Goal: Task Accomplishment & Management: Manage account settings

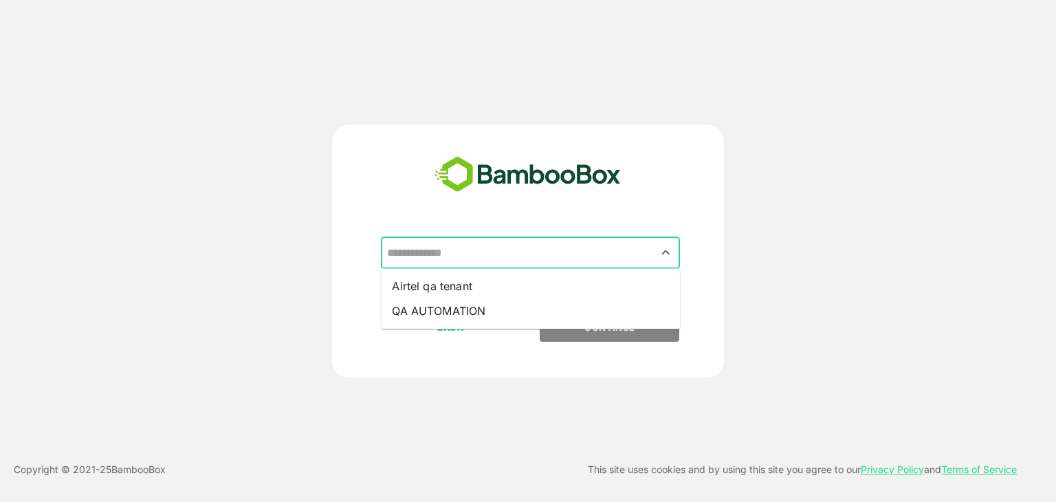
click at [514, 248] on input "text" at bounding box center [531, 253] width 294 height 26
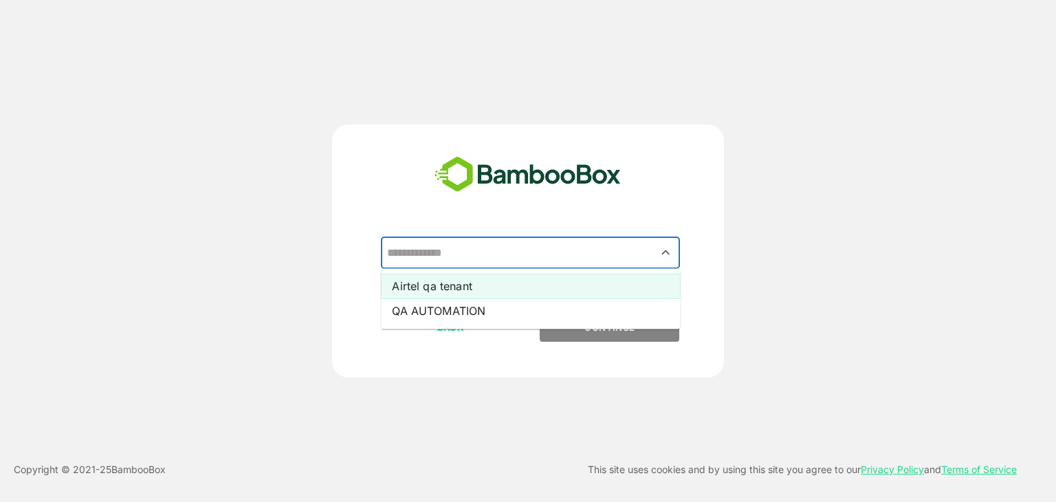
click at [493, 281] on li "Airtel qa tenant" at bounding box center [530, 286] width 299 height 25
type input "**********"
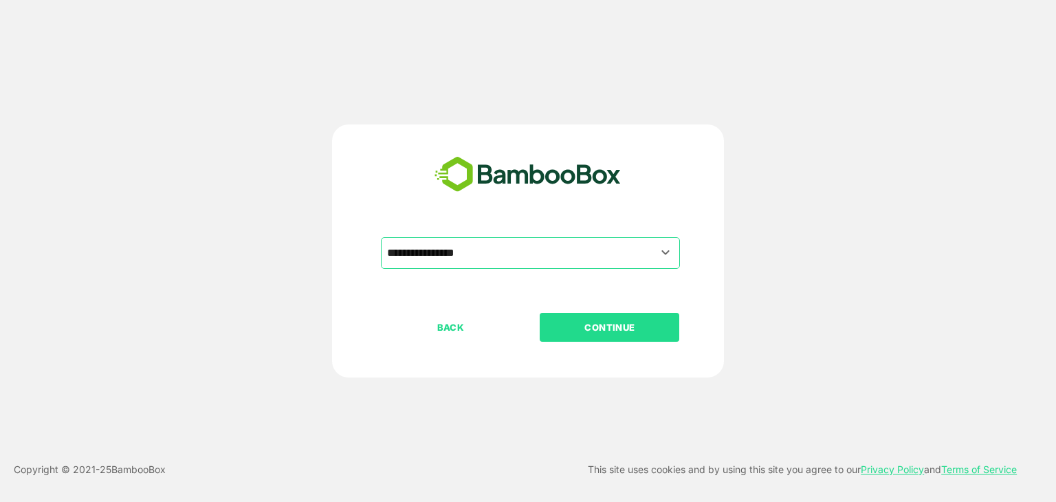
click at [602, 320] on p "CONTINUE" at bounding box center [609, 327] width 137 height 15
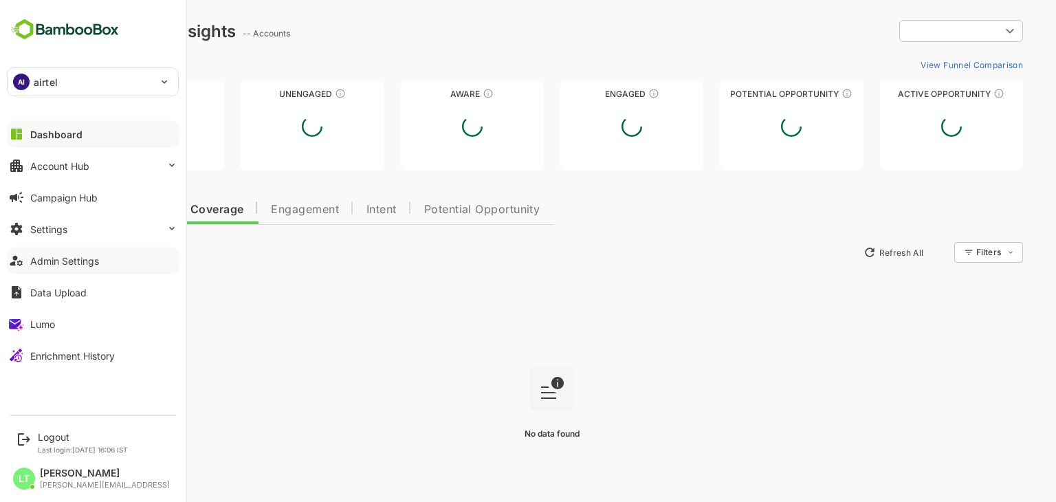
type input "**********"
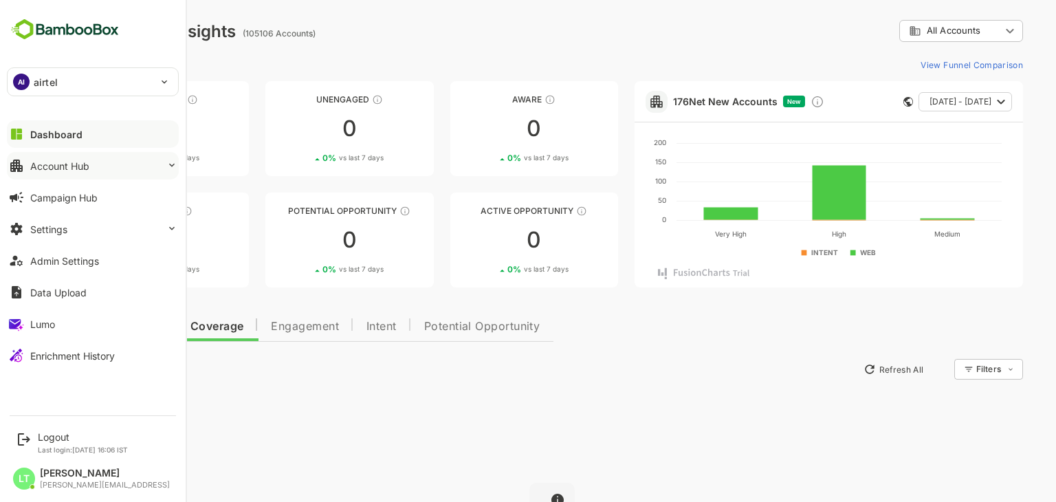
click at [78, 170] on div "Account Hub" at bounding box center [59, 166] width 59 height 12
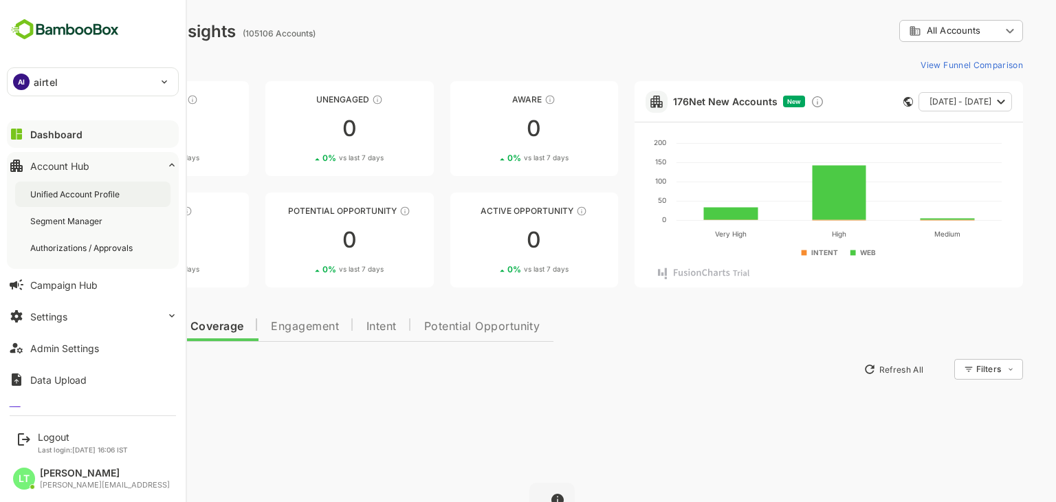
click at [120, 195] on div "Unified Account Profile" at bounding box center [76, 194] width 92 height 12
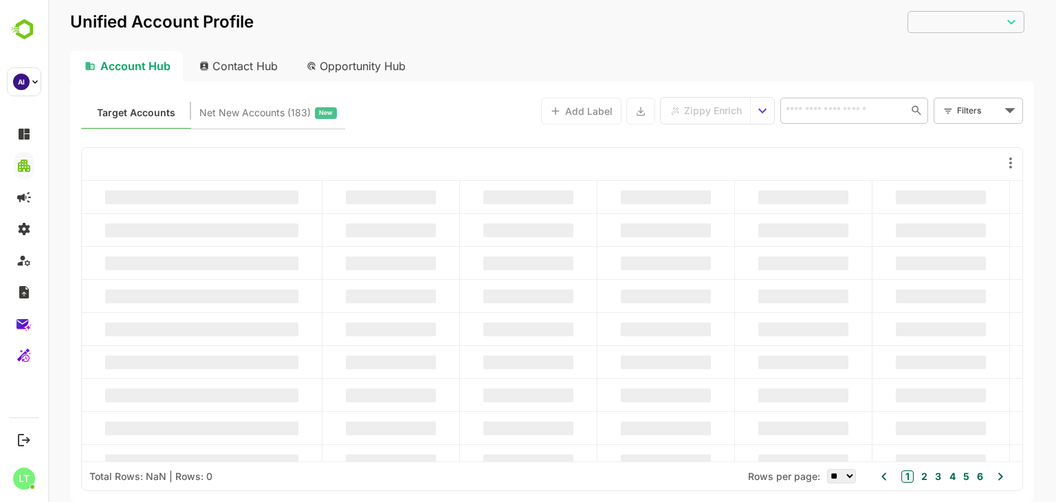
type input "**********"
click at [994, 109] on body "**********" at bounding box center [552, 251] width 1008 height 502
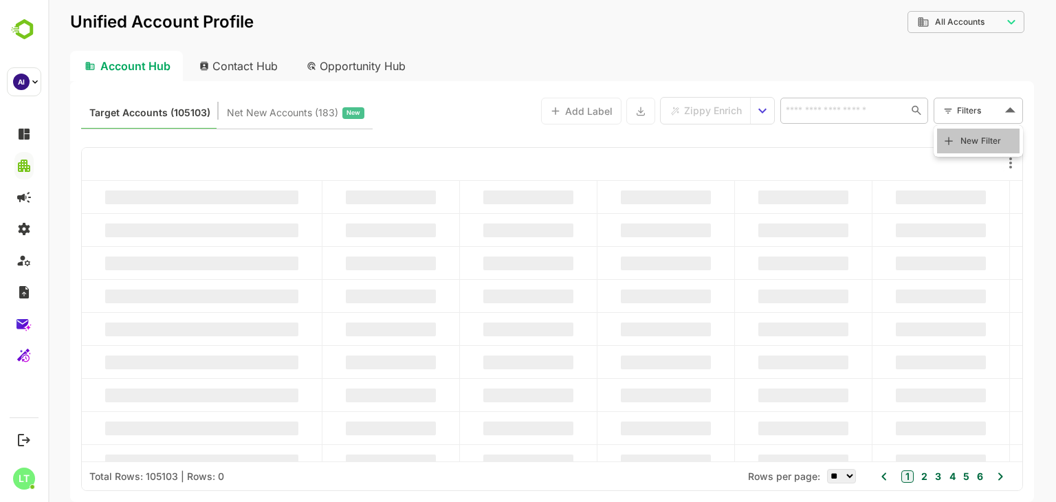
click at [994, 133] on span "New Filter" at bounding box center [980, 141] width 41 height 16
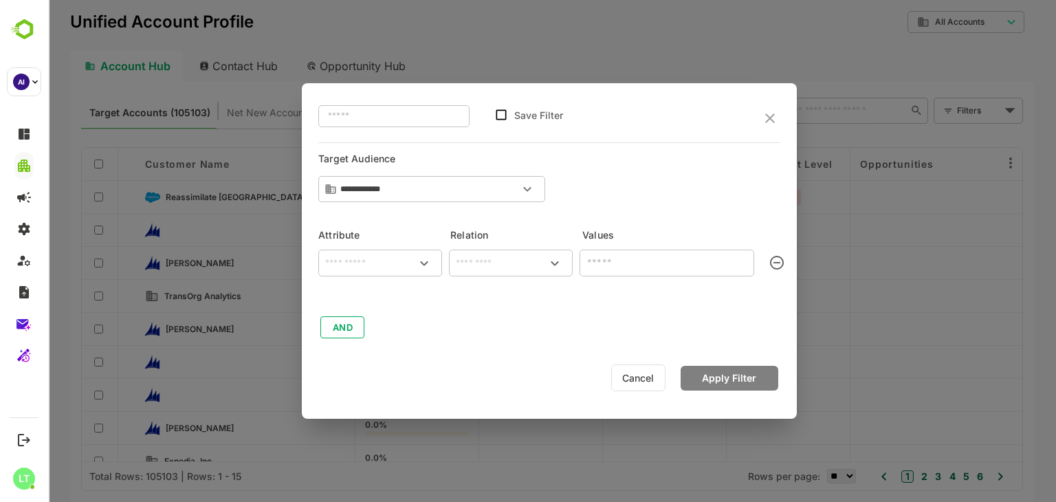
click at [360, 250] on div "​" at bounding box center [380, 263] width 124 height 27
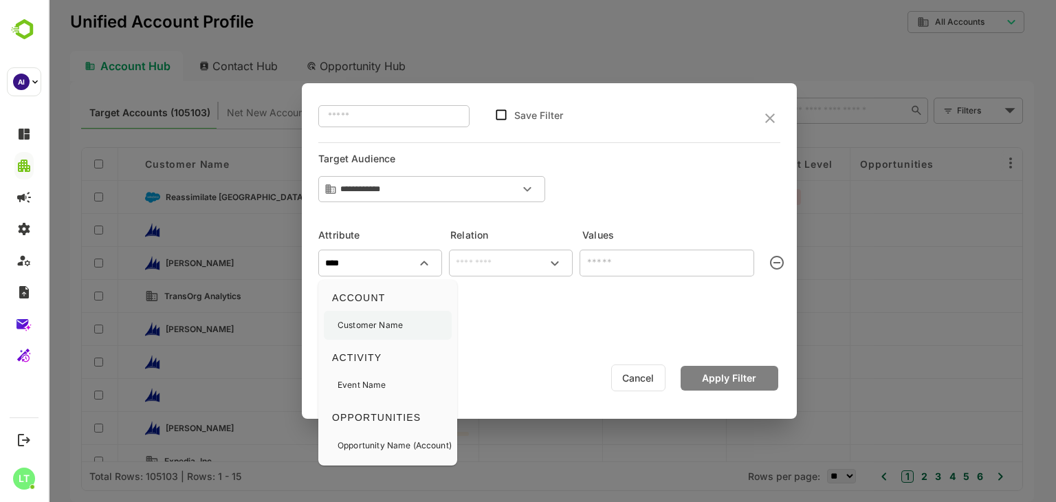
click at [388, 318] on div "Customer Name" at bounding box center [370, 325] width 65 height 29
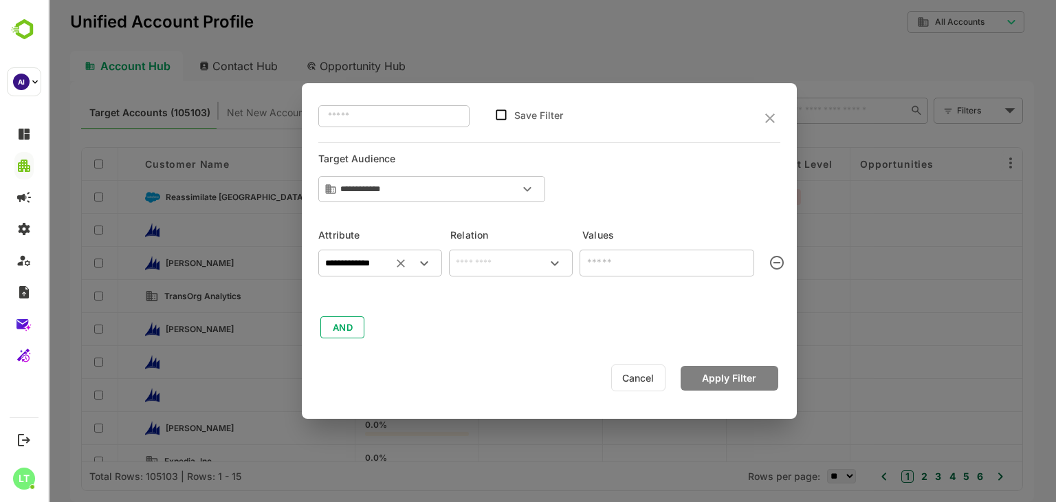
click at [530, 254] on div "​" at bounding box center [511, 263] width 124 height 27
type input "**********"
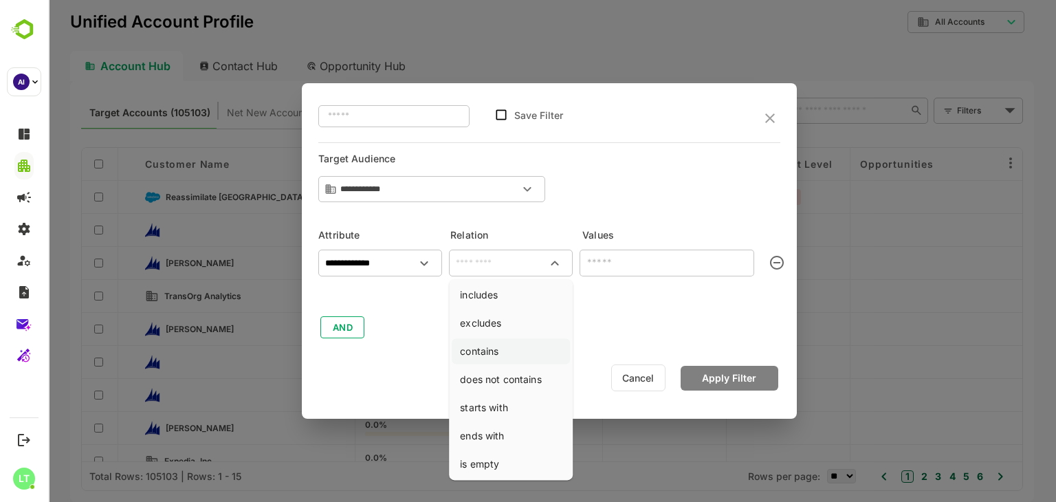
click at [505, 355] on li "contains" at bounding box center [511, 350] width 118 height 25
type input "********"
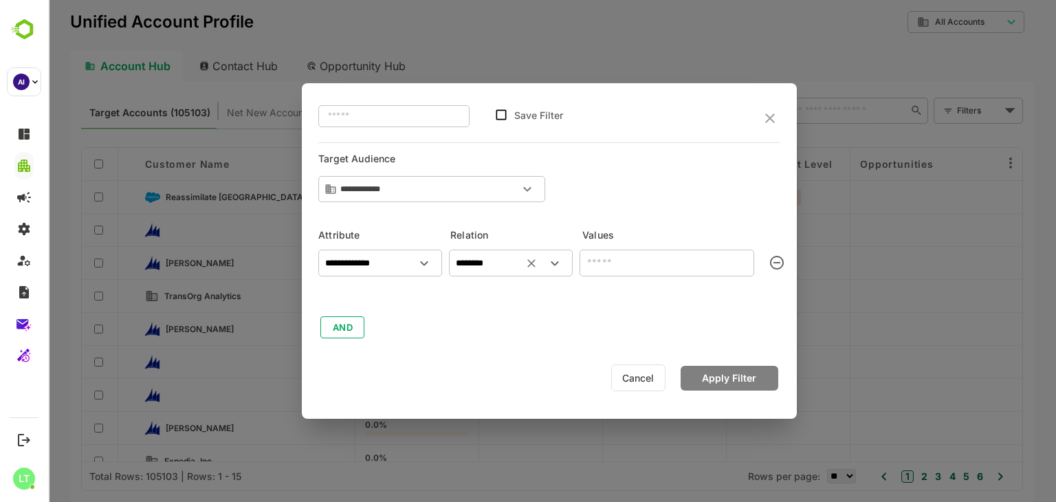
click at [633, 273] on input "text" at bounding box center [667, 263] width 175 height 27
type input "***"
click at [734, 388] on button "Apply Filter" at bounding box center [730, 378] width 98 height 25
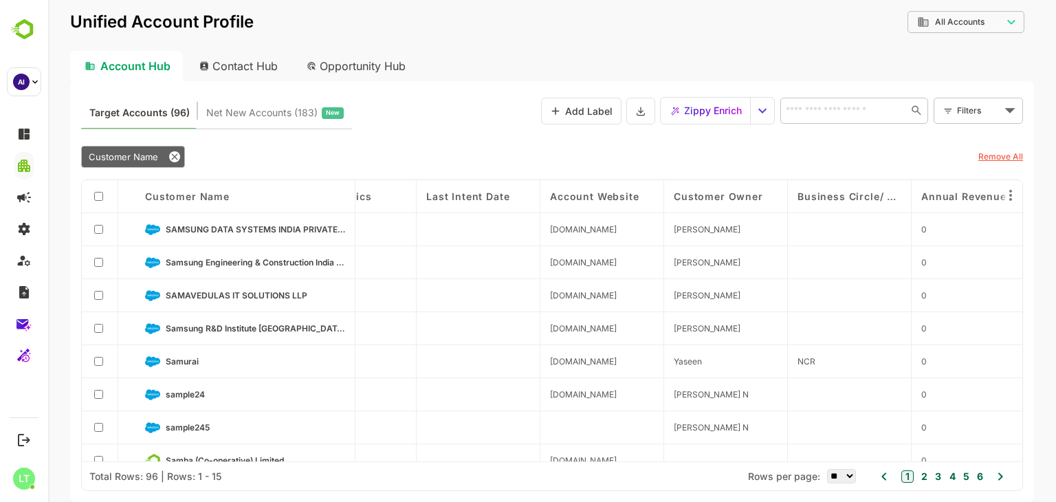
scroll to position [0, 2126]
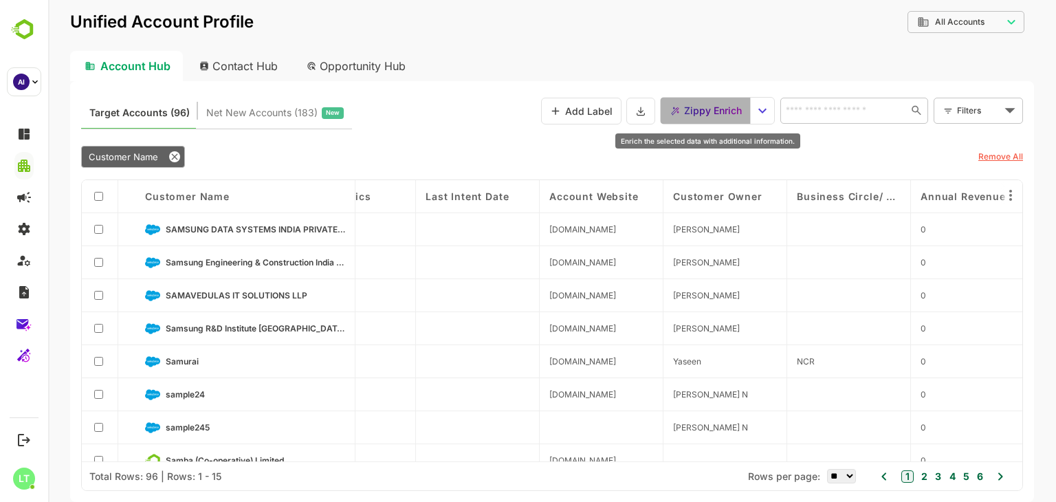
click at [701, 115] on span "Zippy Enrich" at bounding box center [713, 111] width 58 height 18
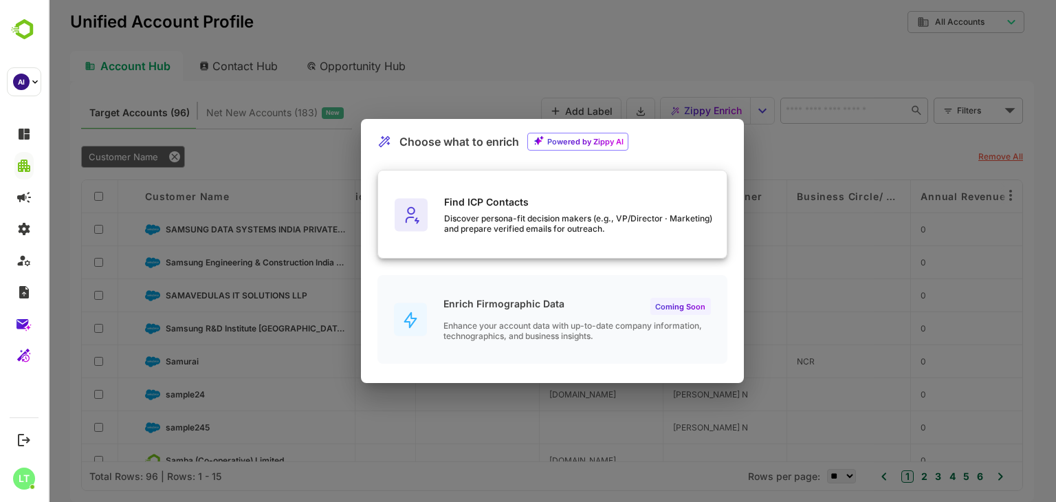
click at [462, 226] on div "Discover persona-fit decision makers (e.g., VP/Director · Marketing) and prepar…" at bounding box center [585, 223] width 283 height 21
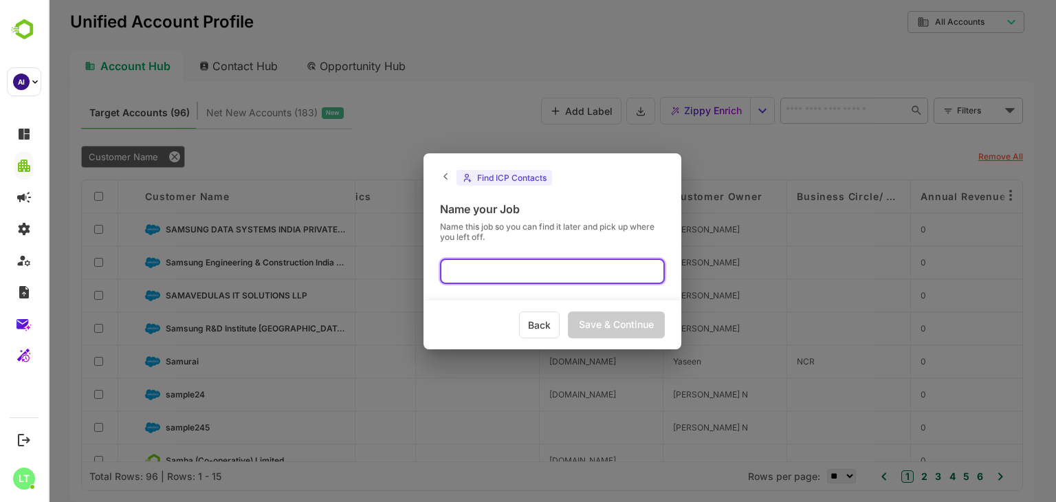
click at [514, 278] on input "text" at bounding box center [552, 270] width 225 height 25
type input "**********"
click at [594, 320] on div "Save & Continue" at bounding box center [616, 324] width 97 height 27
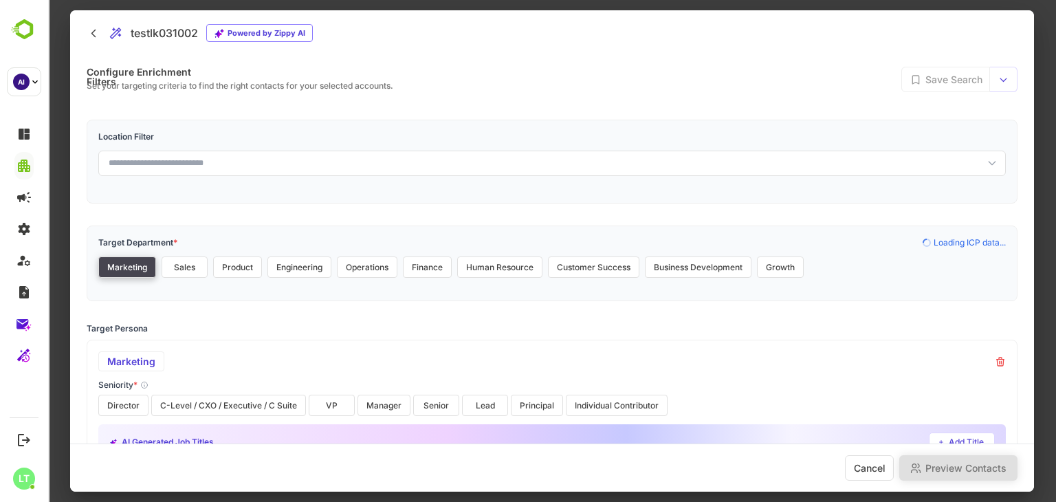
scroll to position [0, 0]
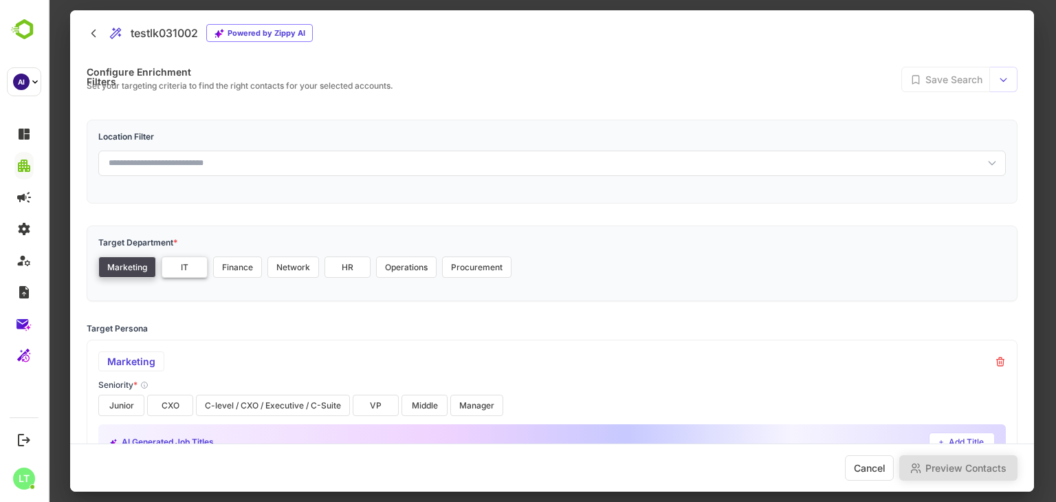
click at [183, 271] on button "IT" at bounding box center [185, 266] width 46 height 21
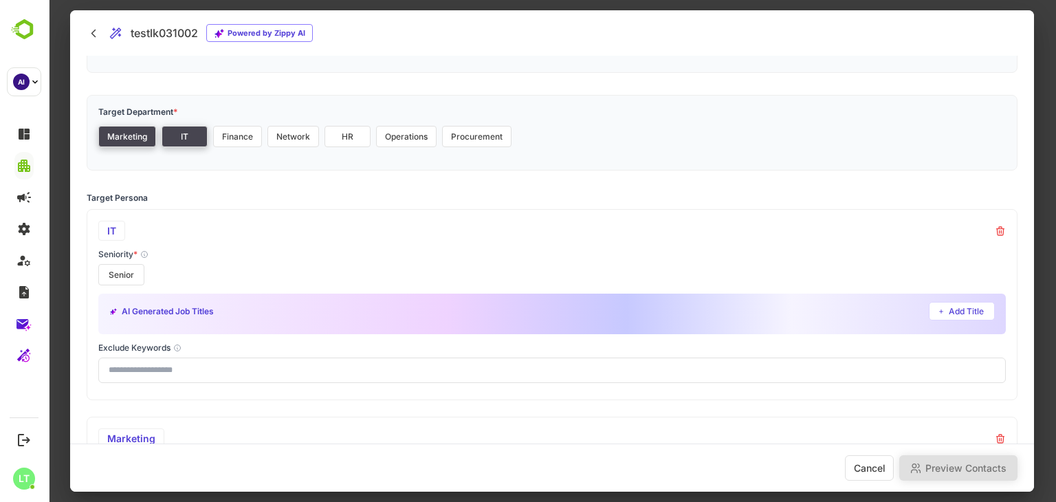
scroll to position [139, 0]
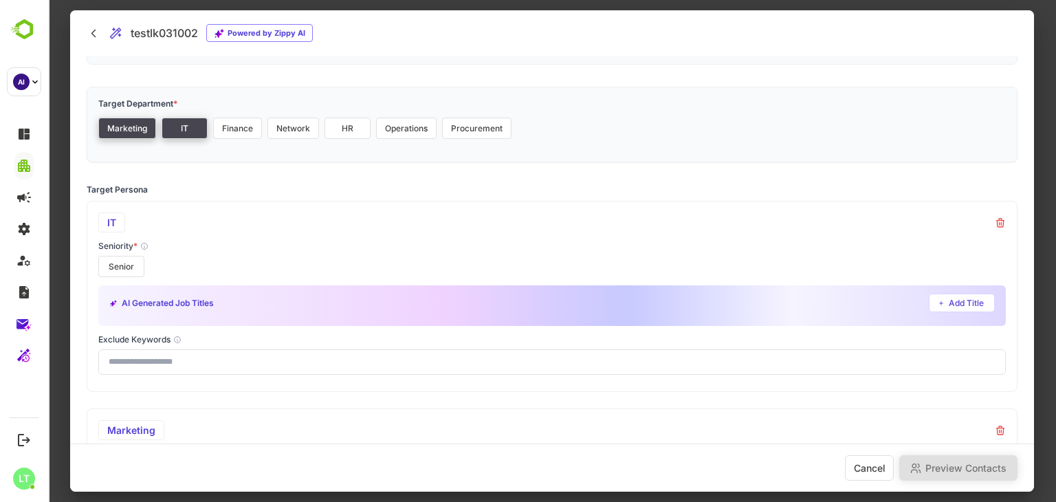
click at [132, 121] on button "Marketing" at bounding box center [127, 128] width 58 height 21
click at [121, 260] on button "Senior" at bounding box center [121, 266] width 46 height 21
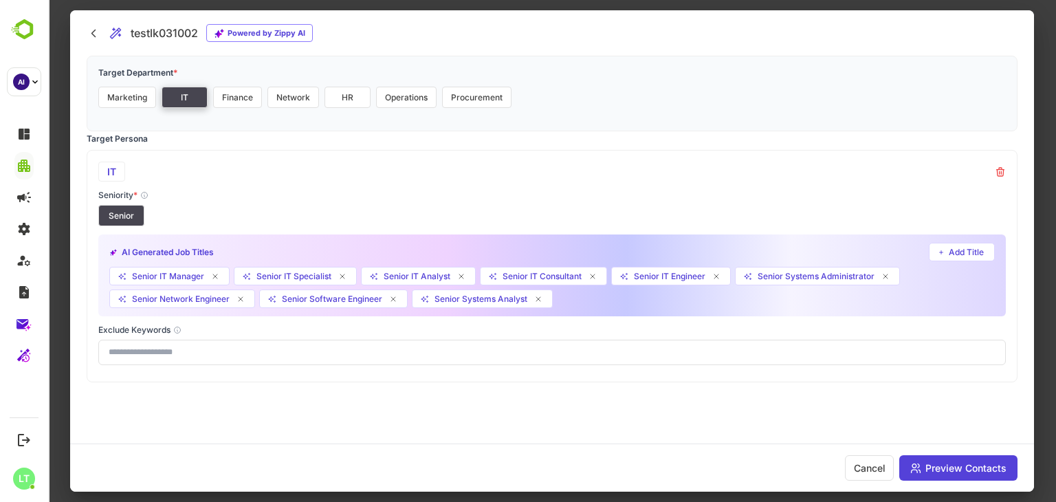
scroll to position [123, 0]
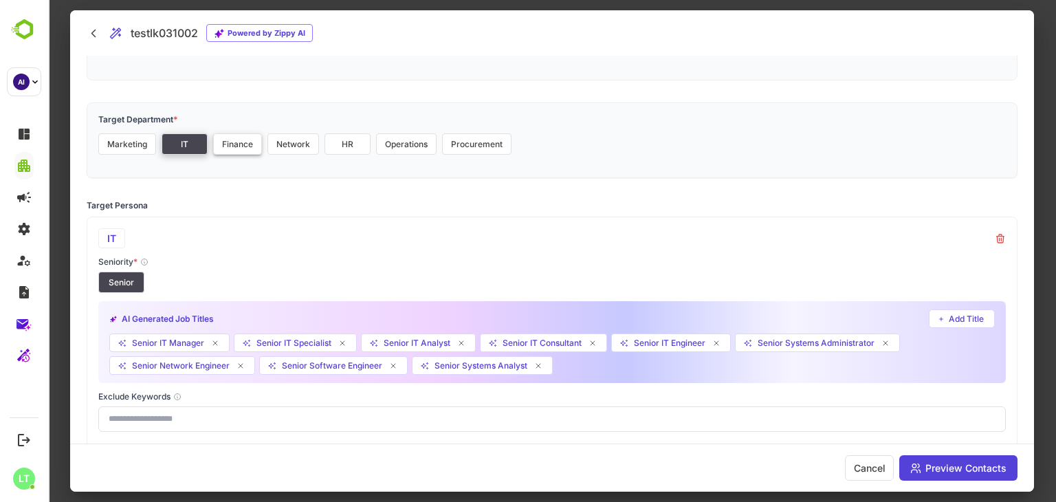
click at [244, 145] on button "Finance" at bounding box center [237, 143] width 49 height 21
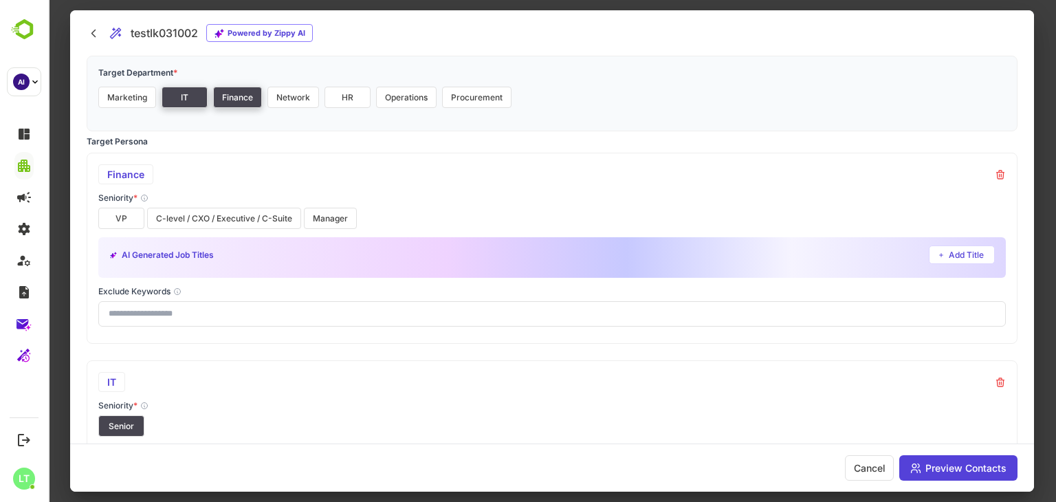
scroll to position [181, 0]
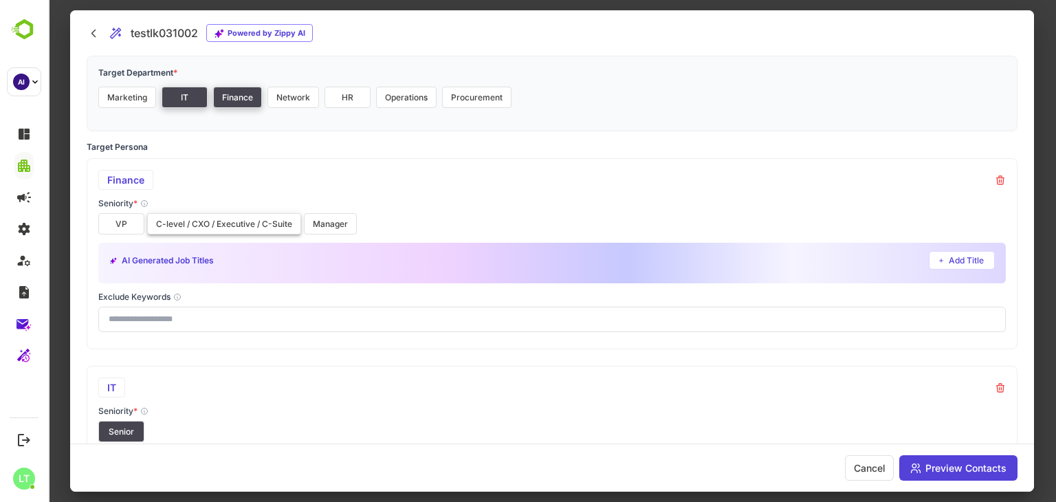
click at [183, 221] on button "C-level / CXO / Executive / C-Suite" at bounding box center [224, 223] width 154 height 21
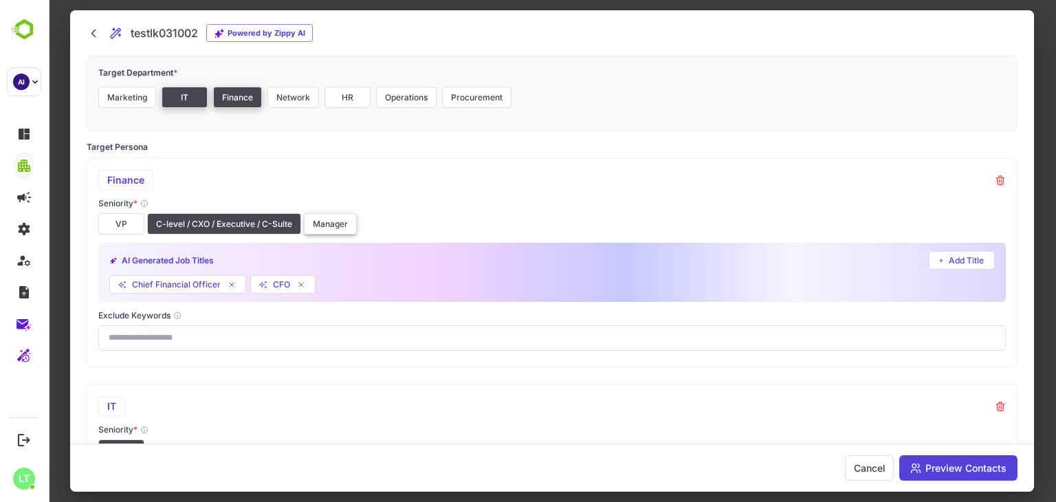
click at [340, 229] on button "Manager" at bounding box center [330, 223] width 53 height 21
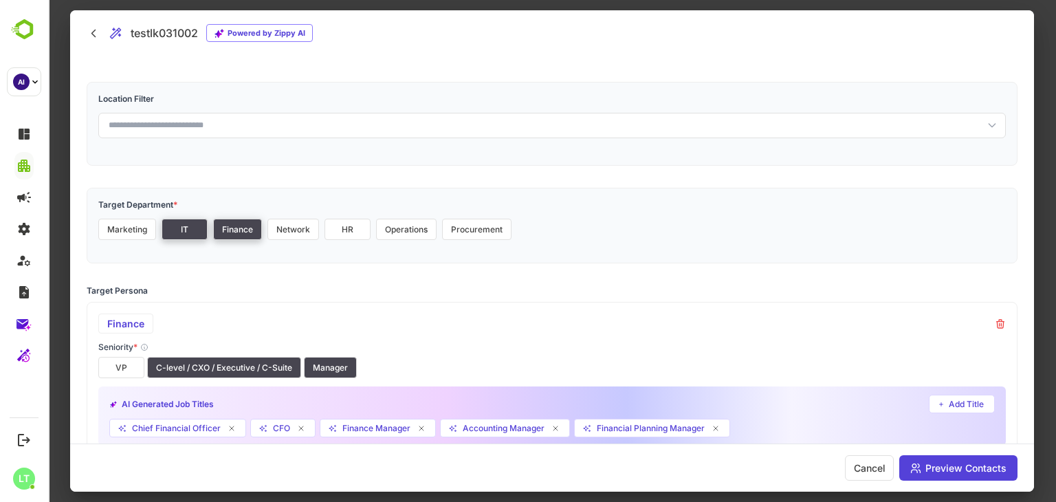
scroll to position [36, 0]
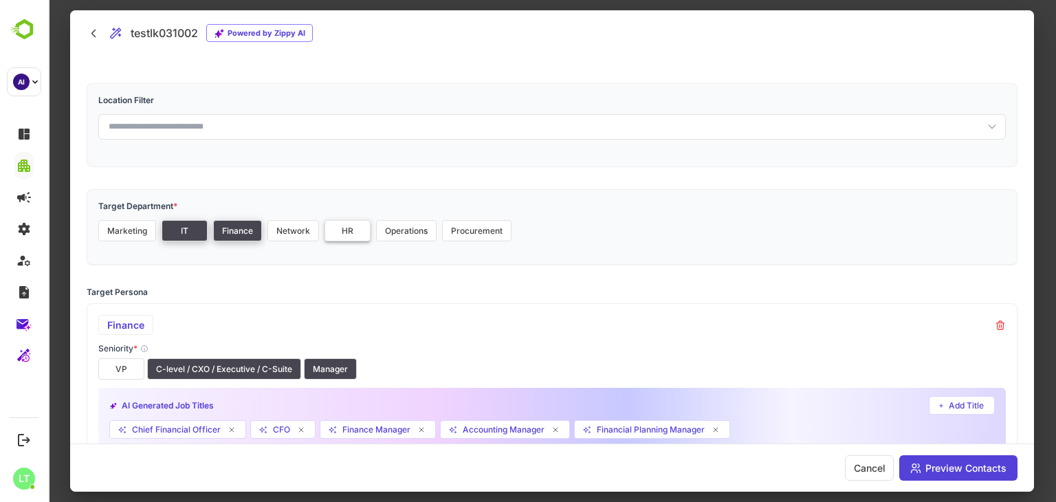
click at [348, 230] on button "HR" at bounding box center [347, 230] width 46 height 21
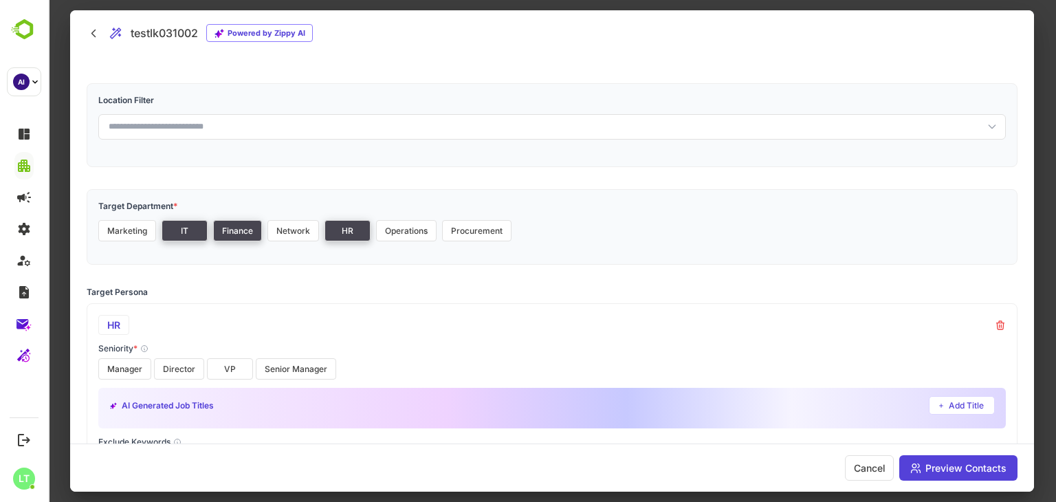
scroll to position [105, 0]
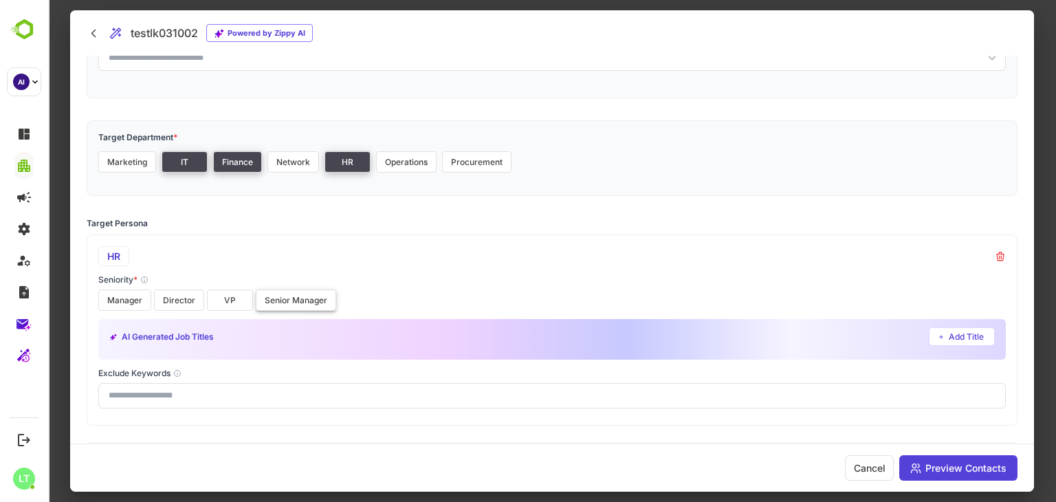
click at [283, 301] on button "Senior Manager" at bounding box center [296, 299] width 80 height 21
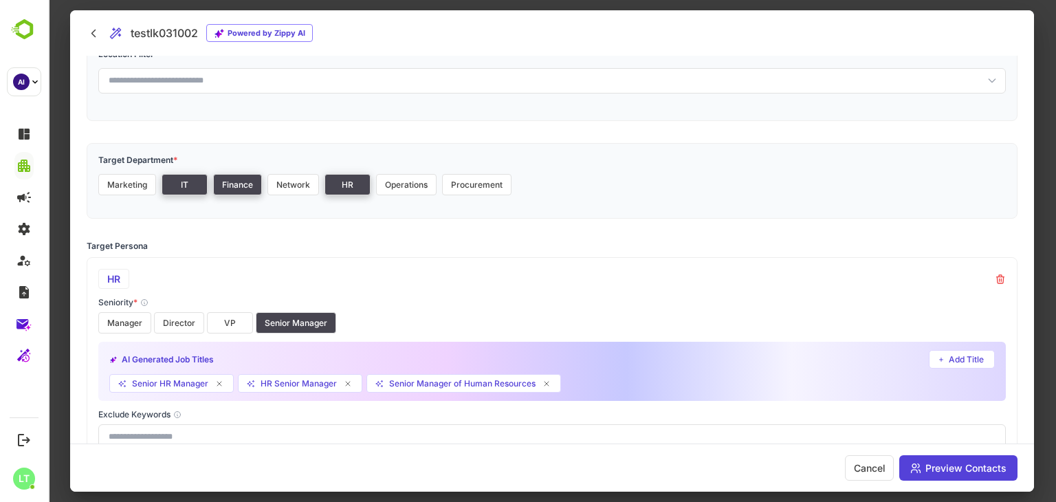
scroll to position [0, 0]
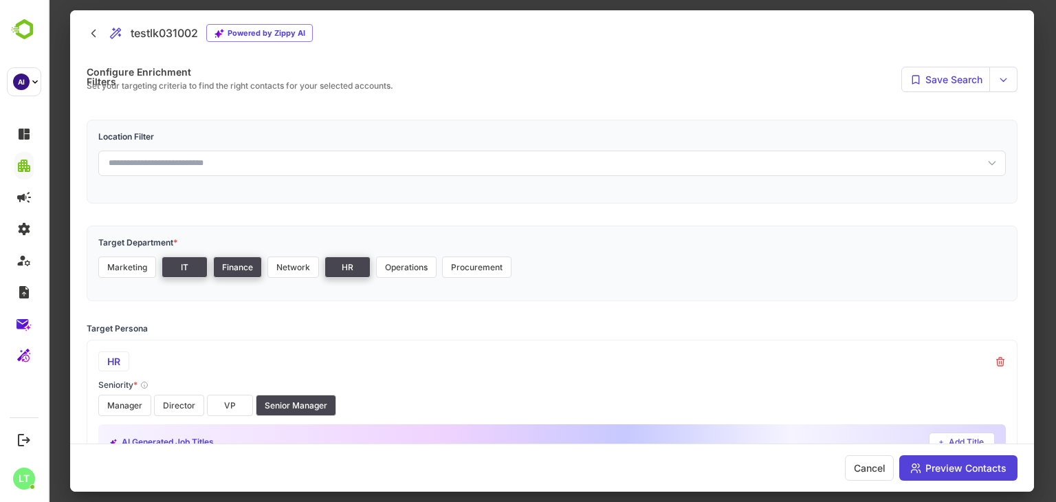
click at [61, 89] on div at bounding box center [552, 251] width 1008 height 502
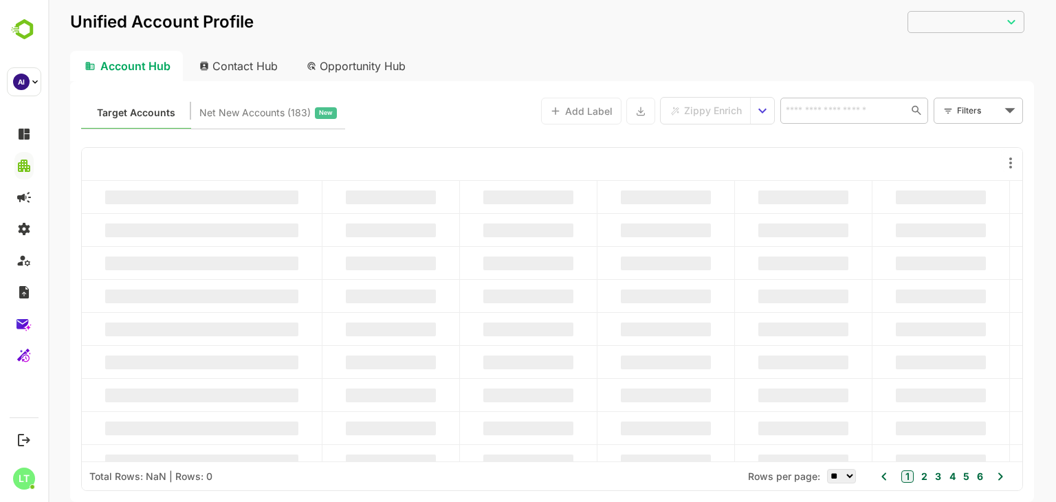
type input "**********"
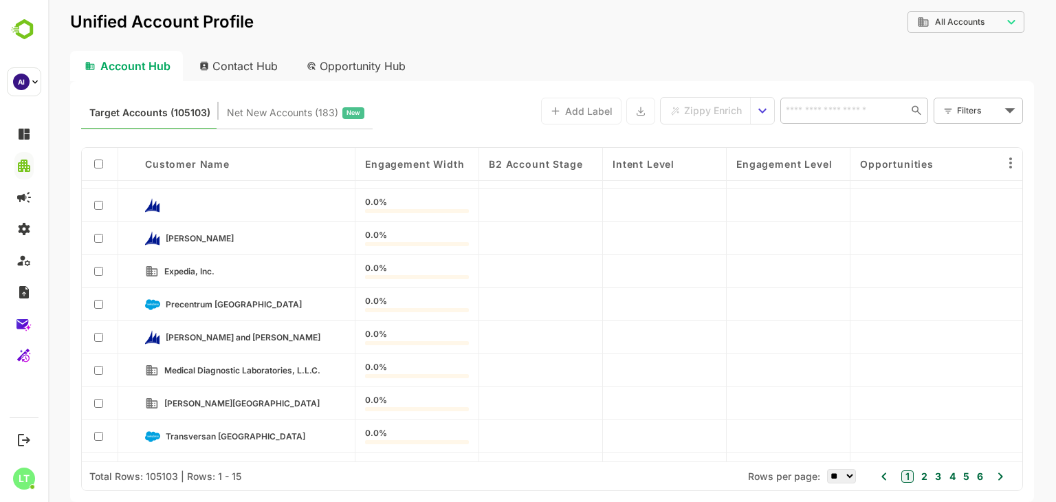
scroll to position [217, 0]
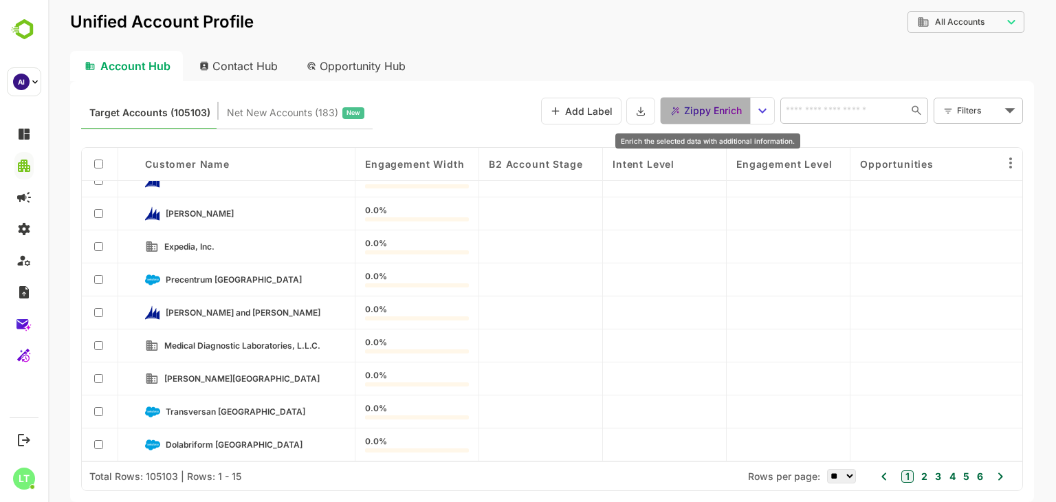
click at [715, 102] on span "Zippy Enrich" at bounding box center [713, 111] width 58 height 18
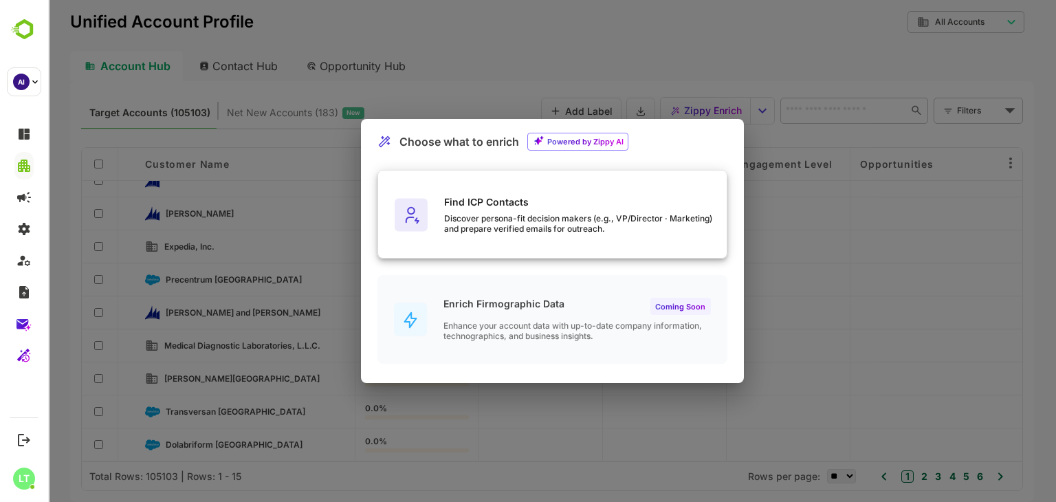
click at [478, 221] on div "Discover persona-fit decision makers (e.g., VP/Director · Marketing) and prepar…" at bounding box center [585, 223] width 283 height 21
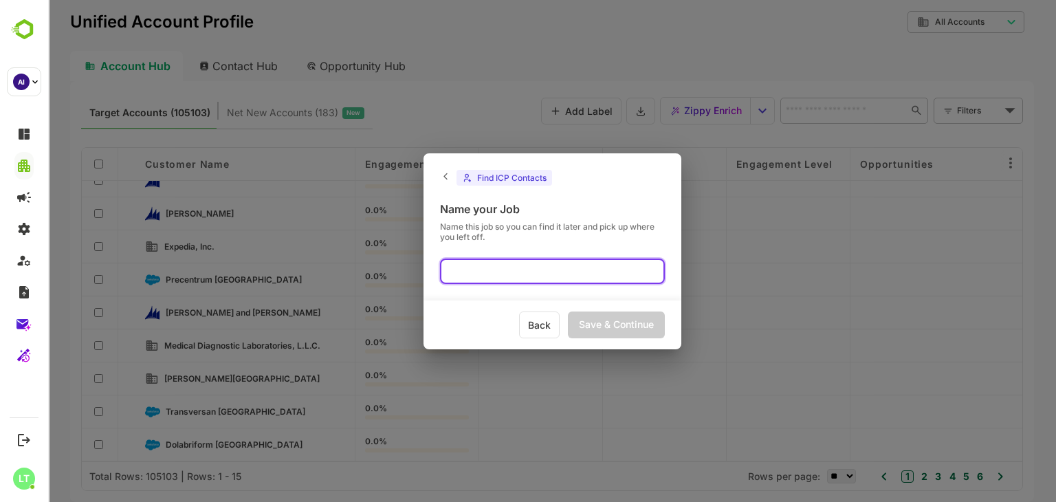
click at [586, 265] on input "text" at bounding box center [552, 270] width 225 height 25
type input "*****"
click at [613, 315] on div "Save & Continue" at bounding box center [616, 324] width 97 height 27
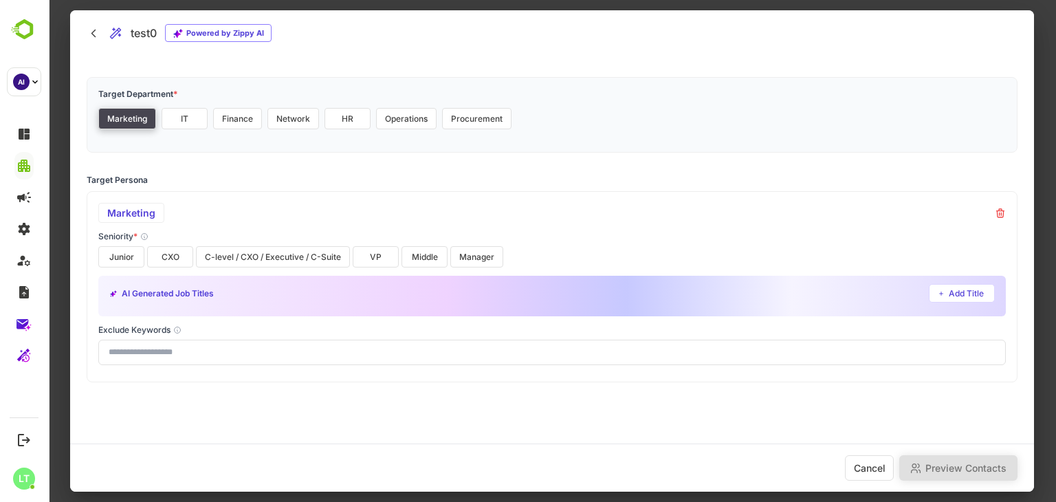
scroll to position [0, 0]
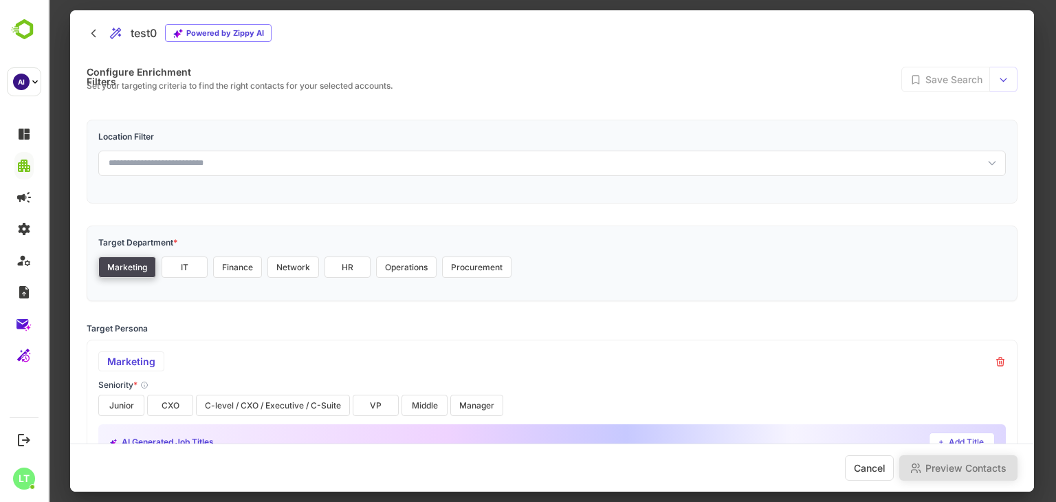
click at [550, 258] on div "Marketing IT Finance Network HR Operations Procurement" at bounding box center [551, 266] width 907 height 21
click at [467, 89] on div "Configure Enrichment Filters Set your targeting criteria to find the right cont…" at bounding box center [552, 79] width 931 height 25
click at [868, 94] on div "Configure Enrichment Filters Set your targeting criteria to find the right cont…" at bounding box center [552, 348] width 964 height 585
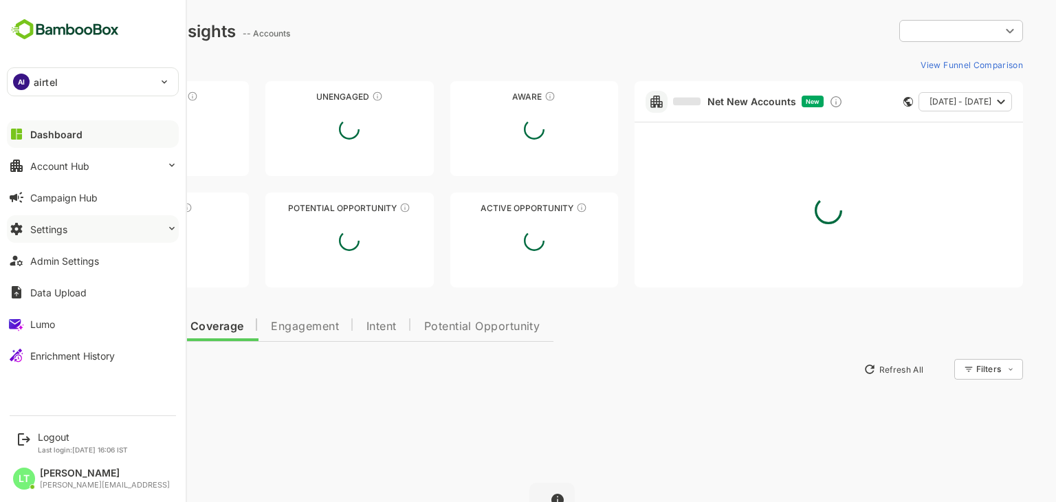
type input "**********"
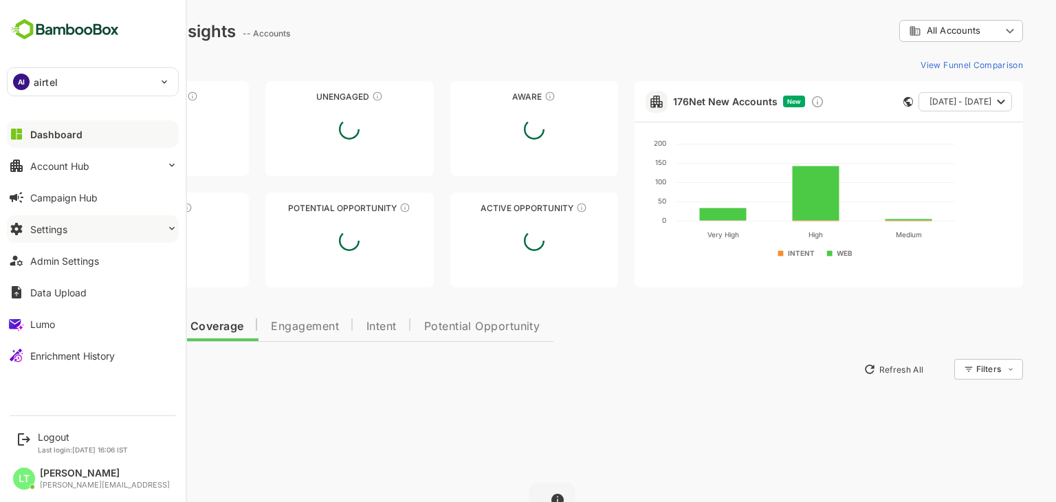
click at [79, 230] on button "Settings" at bounding box center [93, 228] width 172 height 27
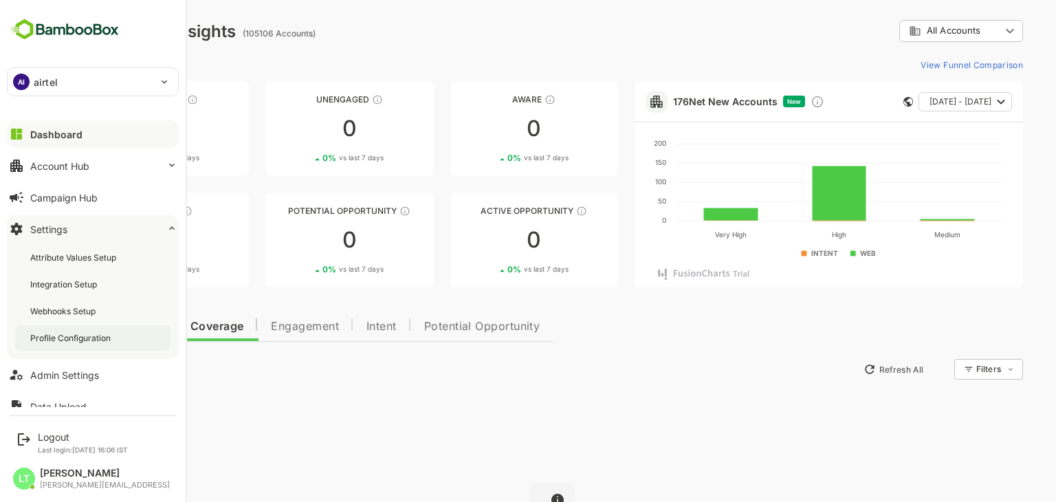
click at [78, 344] on div "Profile Configuration" at bounding box center [92, 337] width 155 height 25
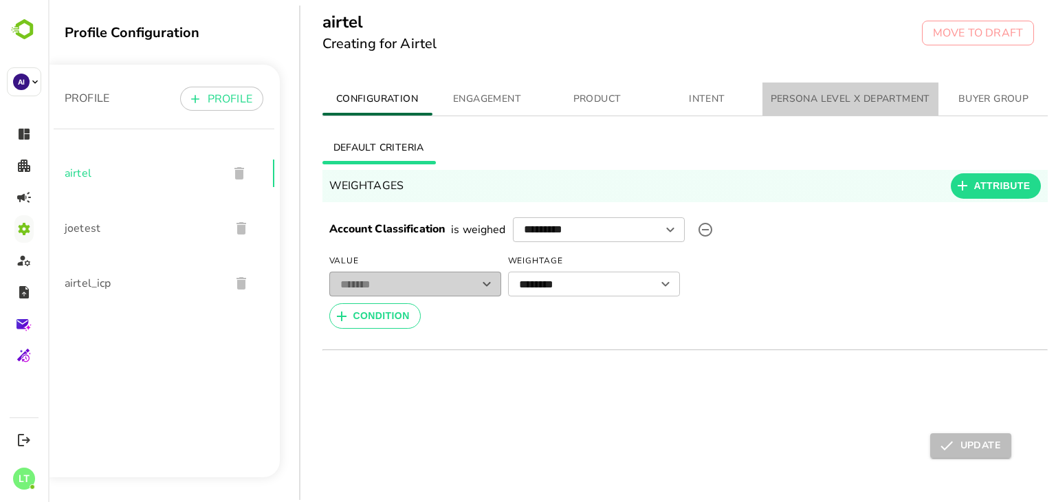
click at [813, 100] on span "PERSONA LEVEL X DEPARTMENT" at bounding box center [850, 99] width 159 height 17
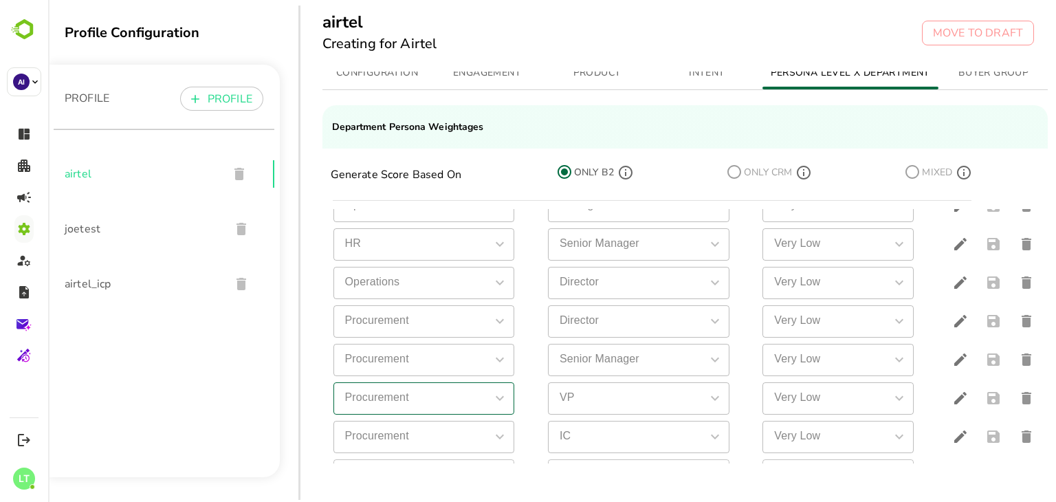
scroll to position [729, 0]
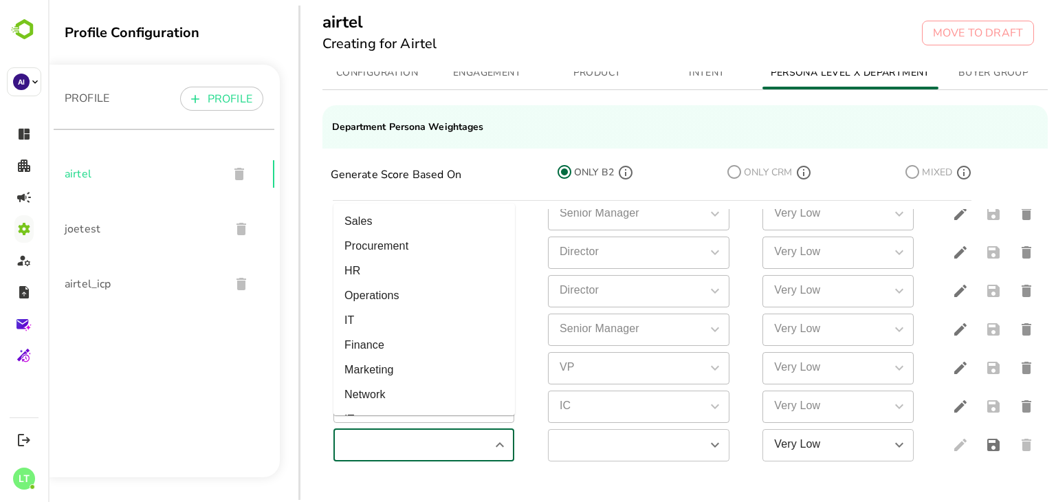
click at [400, 433] on input "simple table" at bounding box center [413, 445] width 151 height 24
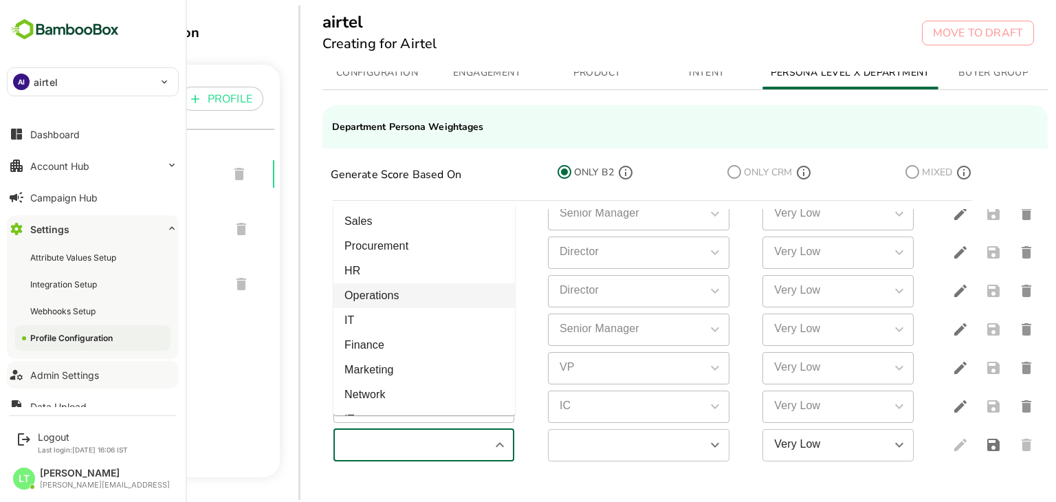
type input "**********"
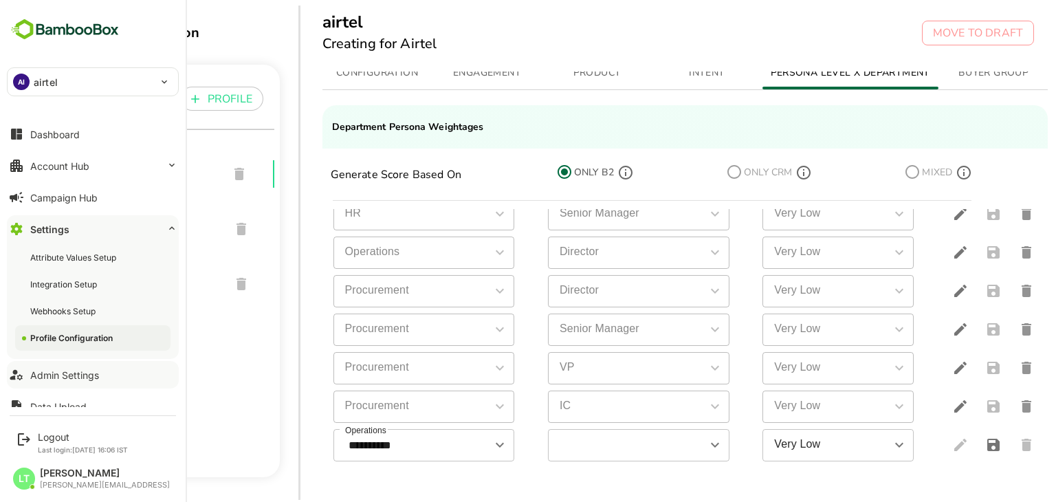
click at [121, 383] on button "Admin Settings" at bounding box center [93, 374] width 172 height 27
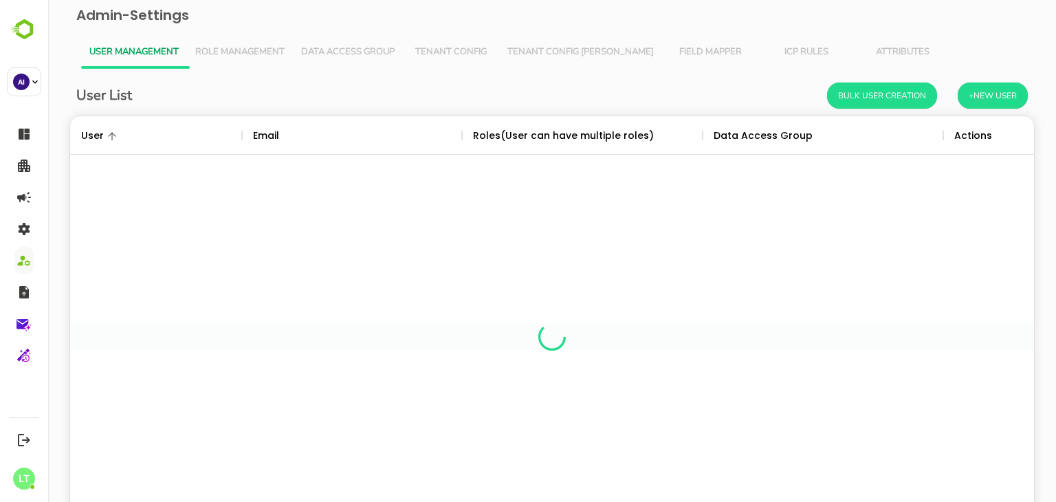
scroll to position [393, 943]
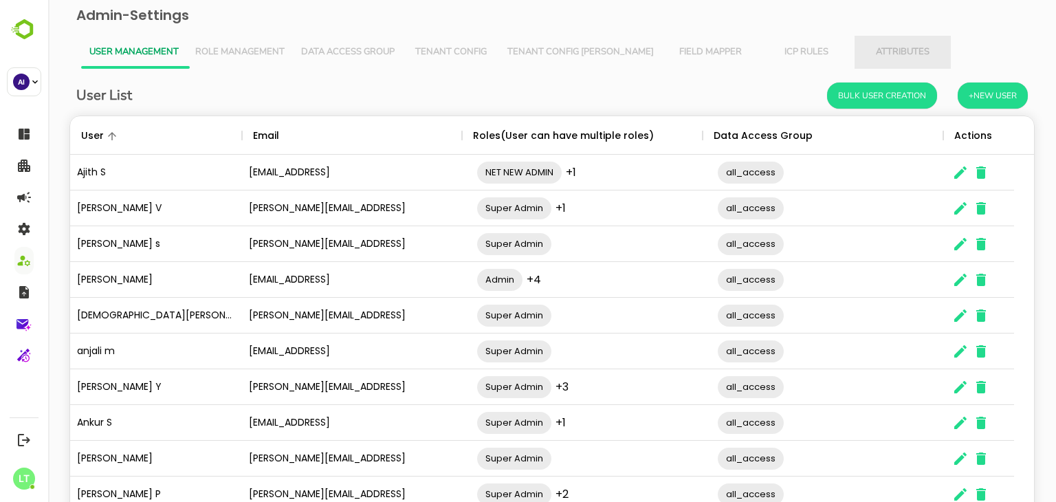
click at [863, 47] on span "Attributes" at bounding box center [903, 52] width 80 height 11
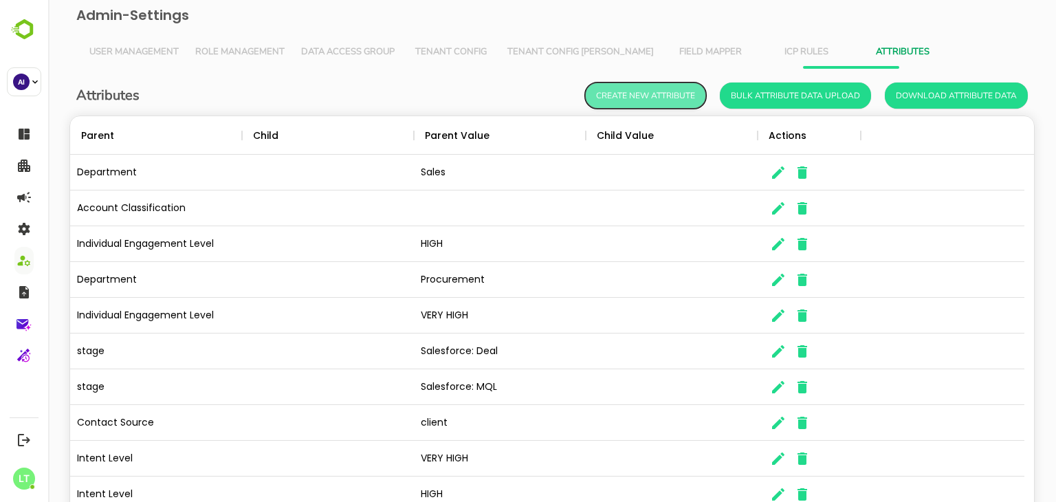
click at [645, 94] on button "Create New Attribute" at bounding box center [645, 95] width 121 height 26
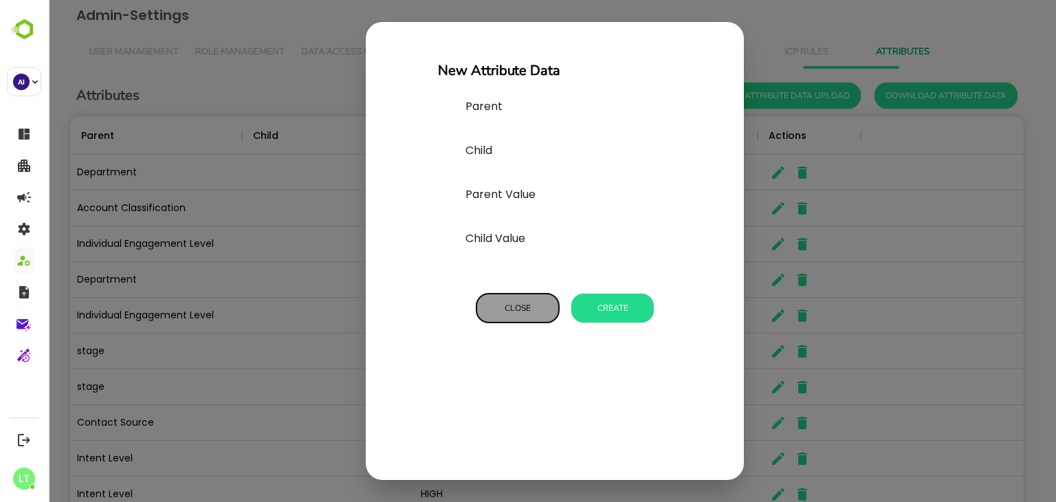
click at [516, 294] on button "Close" at bounding box center [517, 308] width 82 height 29
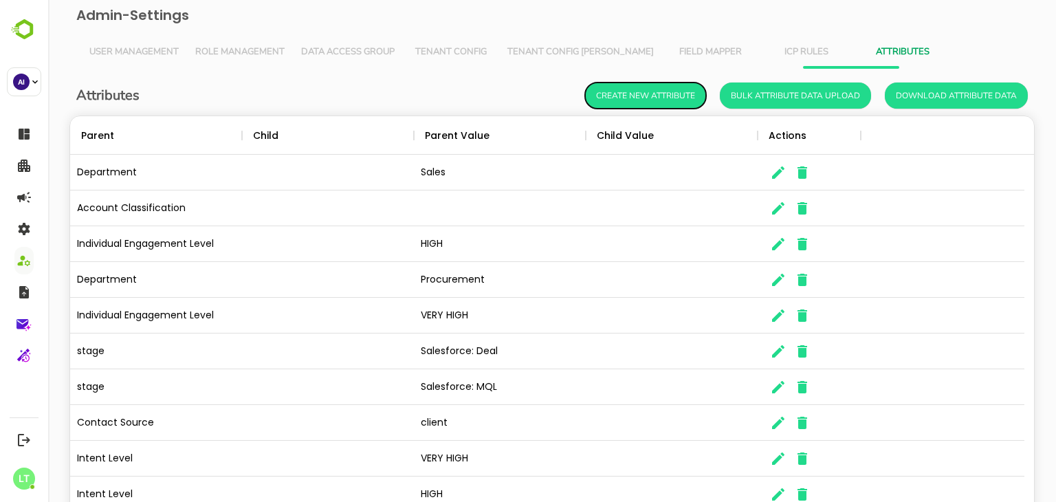
scroll to position [11, 11]
